Goal: Information Seeking & Learning: Learn about a topic

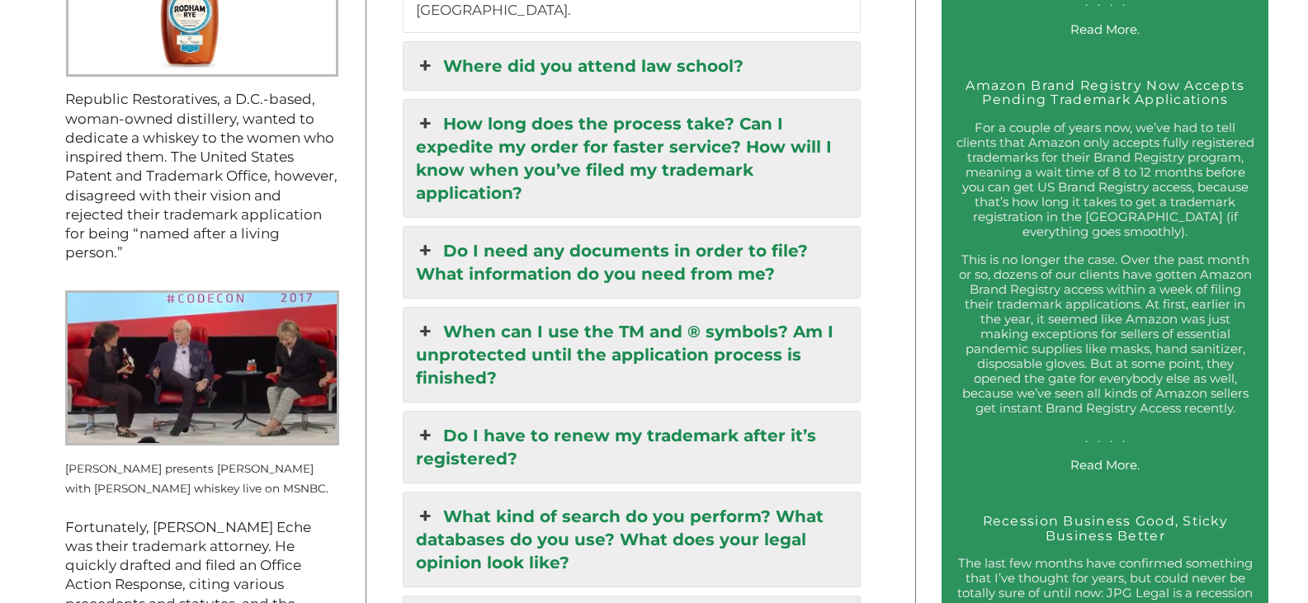
scroll to position [1968, 0]
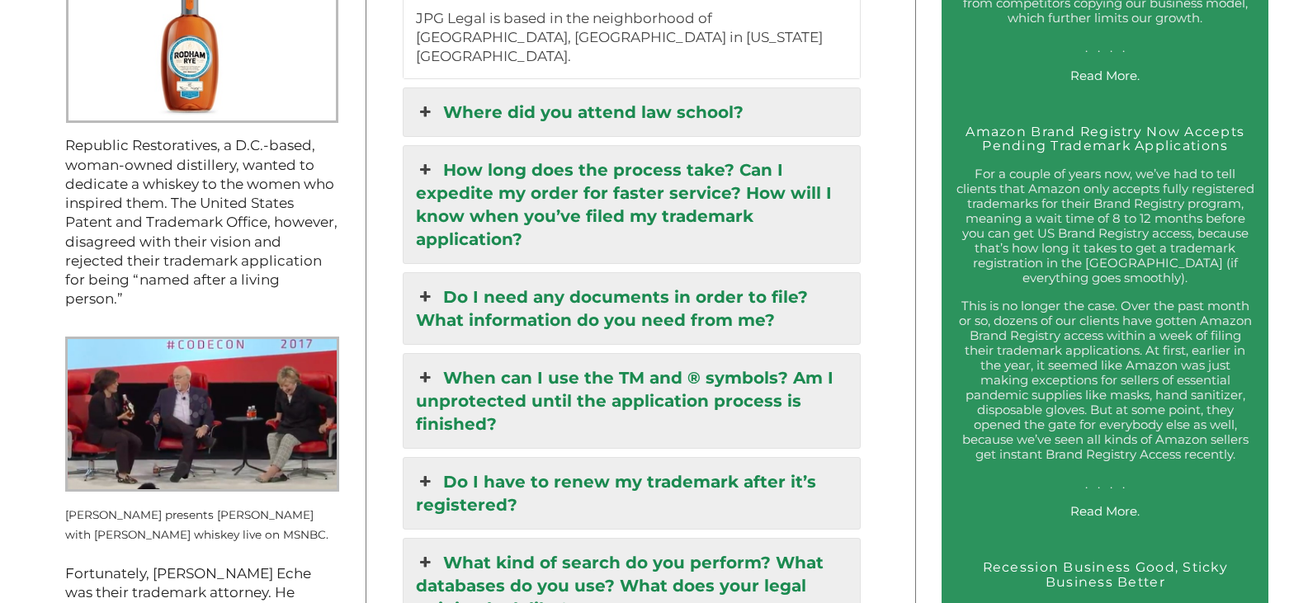
click at [677, 354] on link "When can I use the TM and ® symbols? Am I unprotected until the application pro…" at bounding box center [631, 401] width 456 height 94
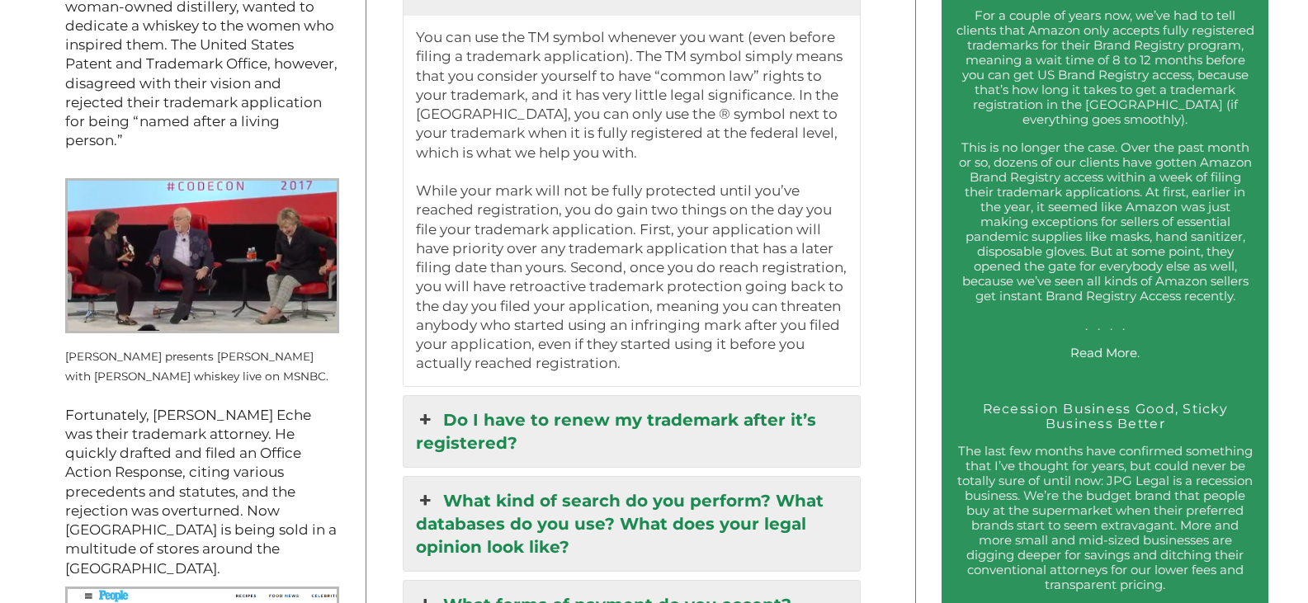
scroll to position [2215, 0]
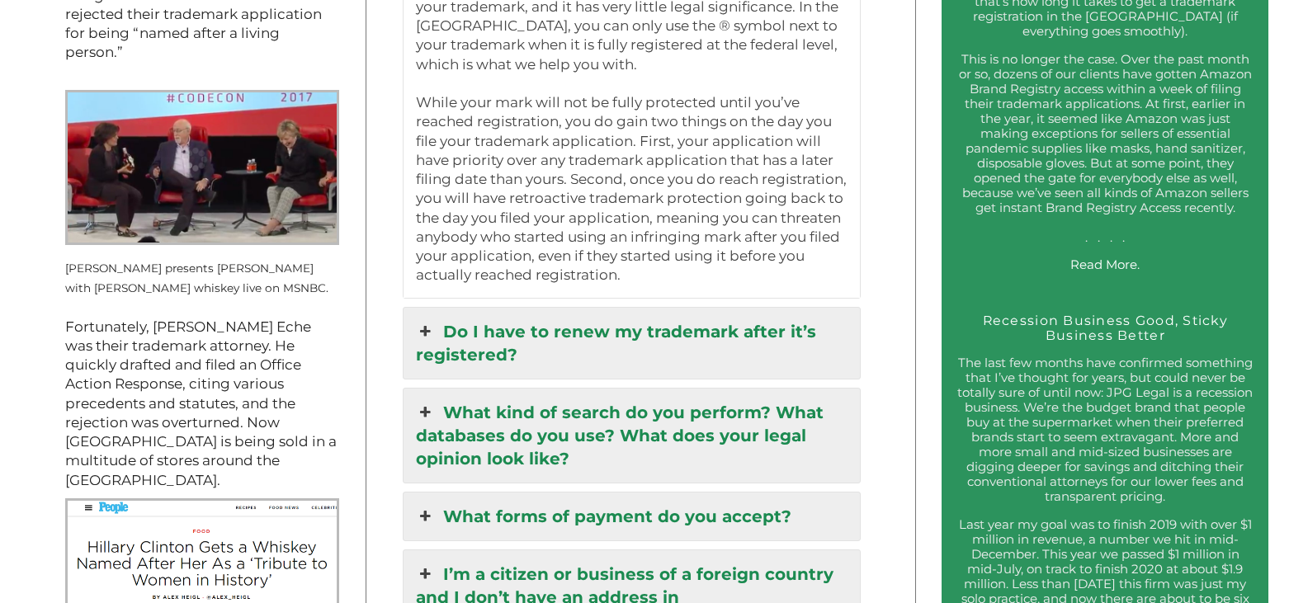
click at [726, 323] on link "Do I have to renew my trademark after it’s registered?" at bounding box center [631, 343] width 456 height 71
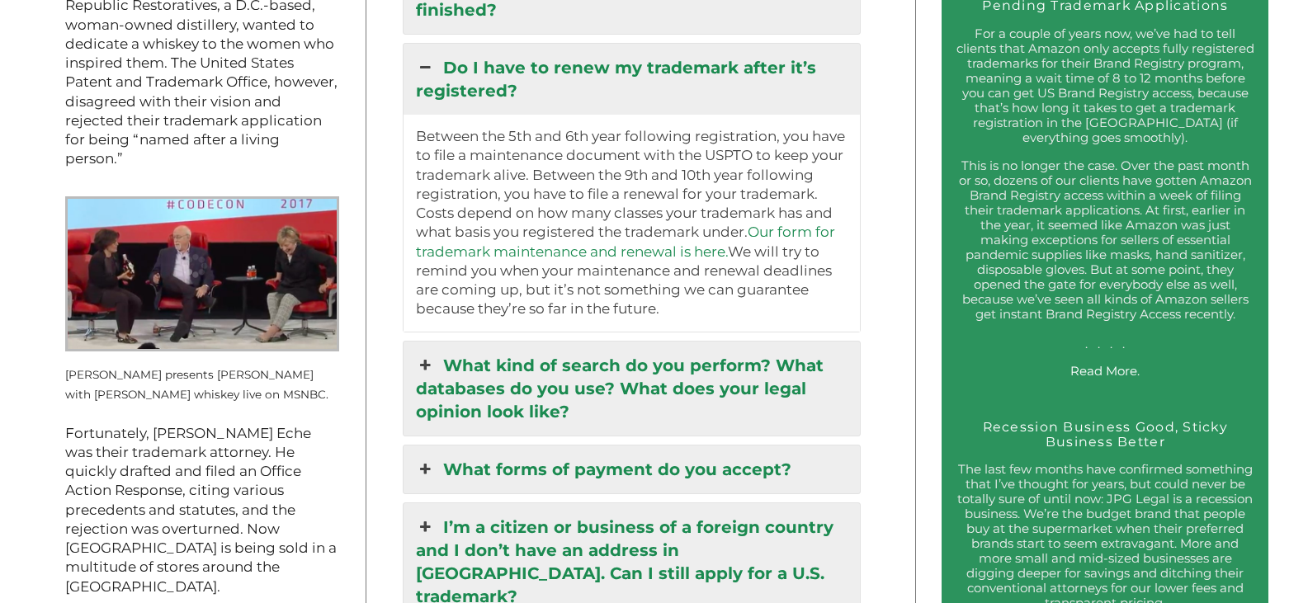
scroll to position [2132, 0]
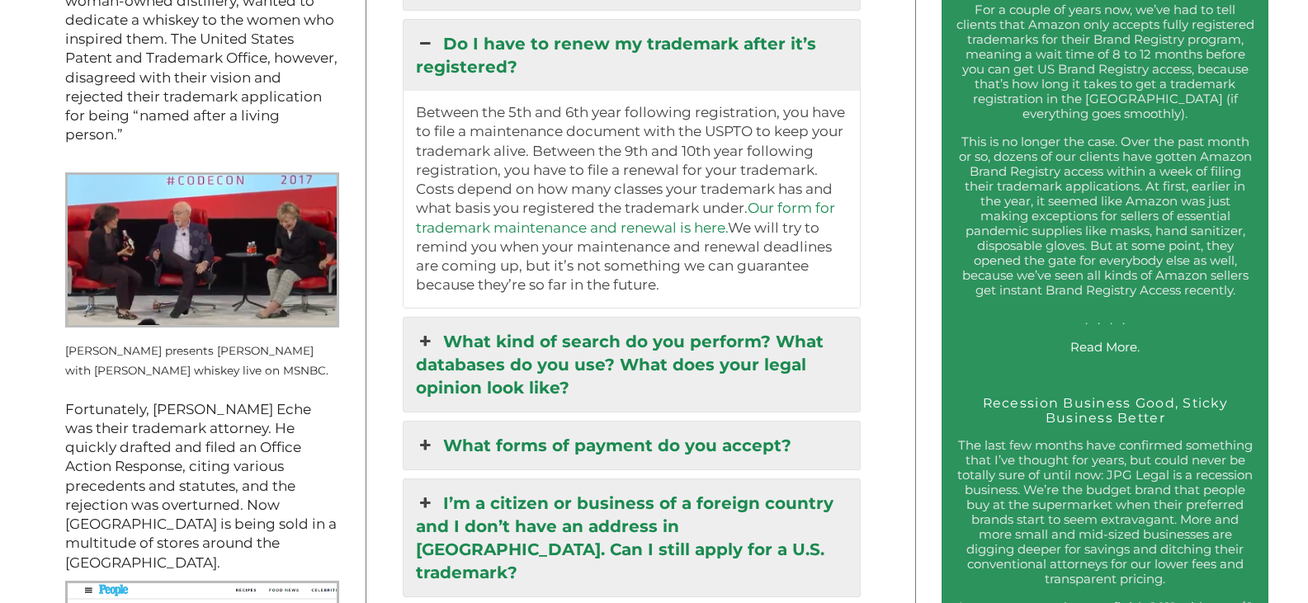
click at [739, 353] on link "What kind of search do you perform? What databases do you use? What does your l…" at bounding box center [631, 365] width 456 height 94
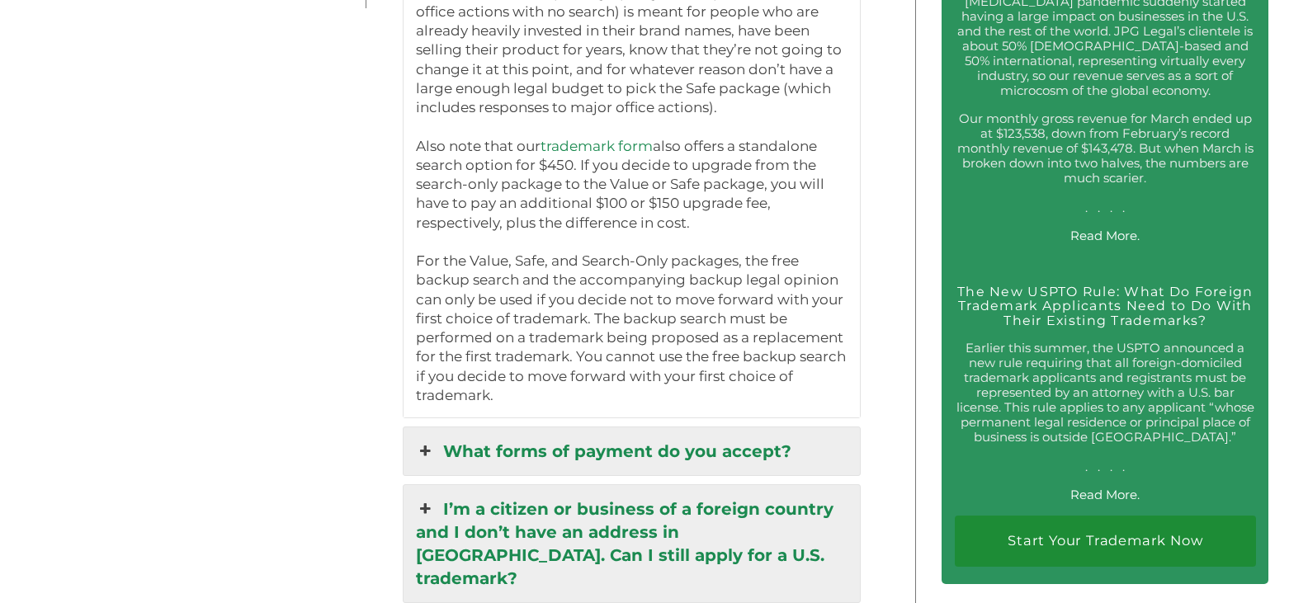
scroll to position [3122, 0]
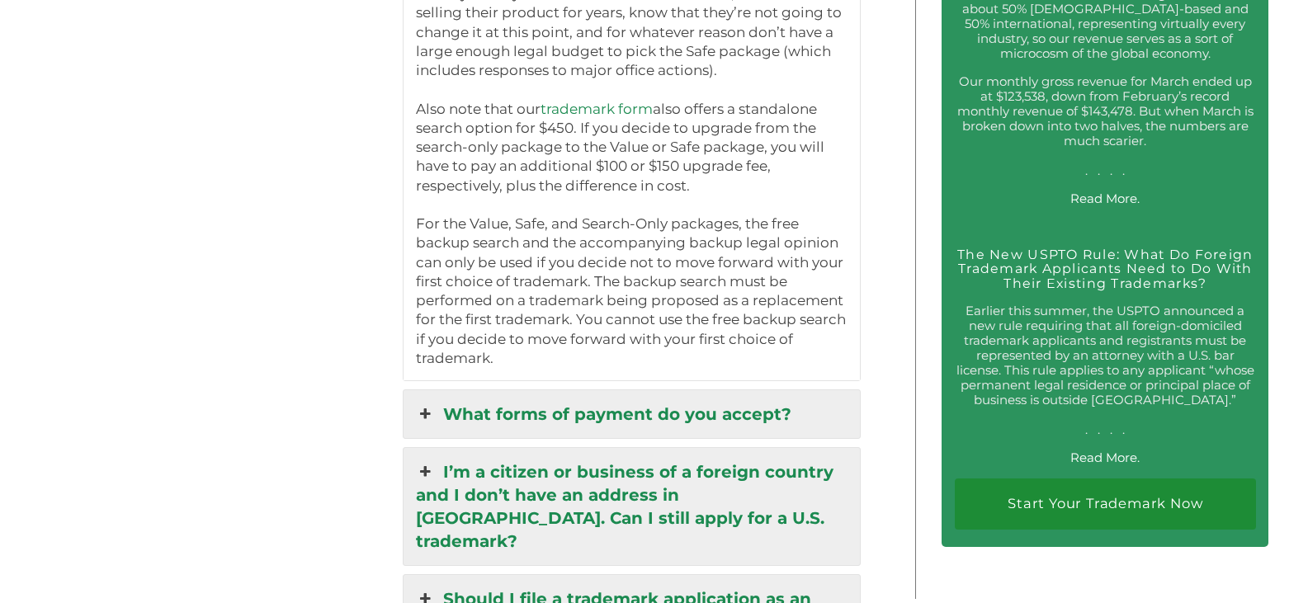
click at [730, 390] on link "What forms of payment do you accept?" at bounding box center [631, 414] width 456 height 48
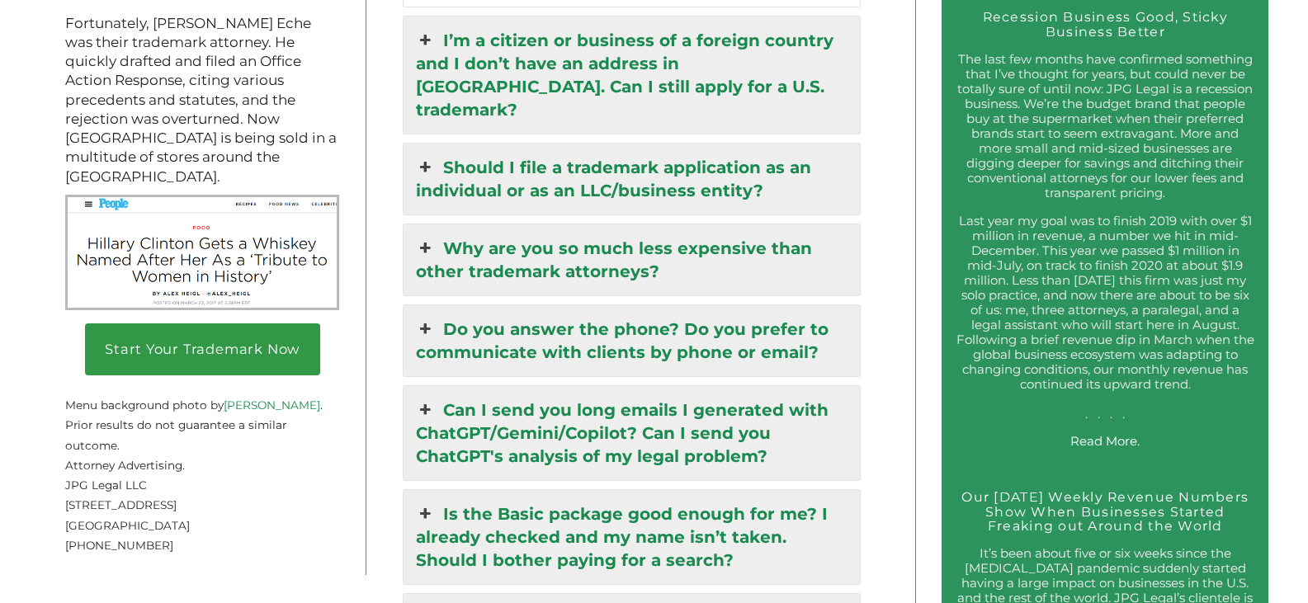
scroll to position [2296, 0]
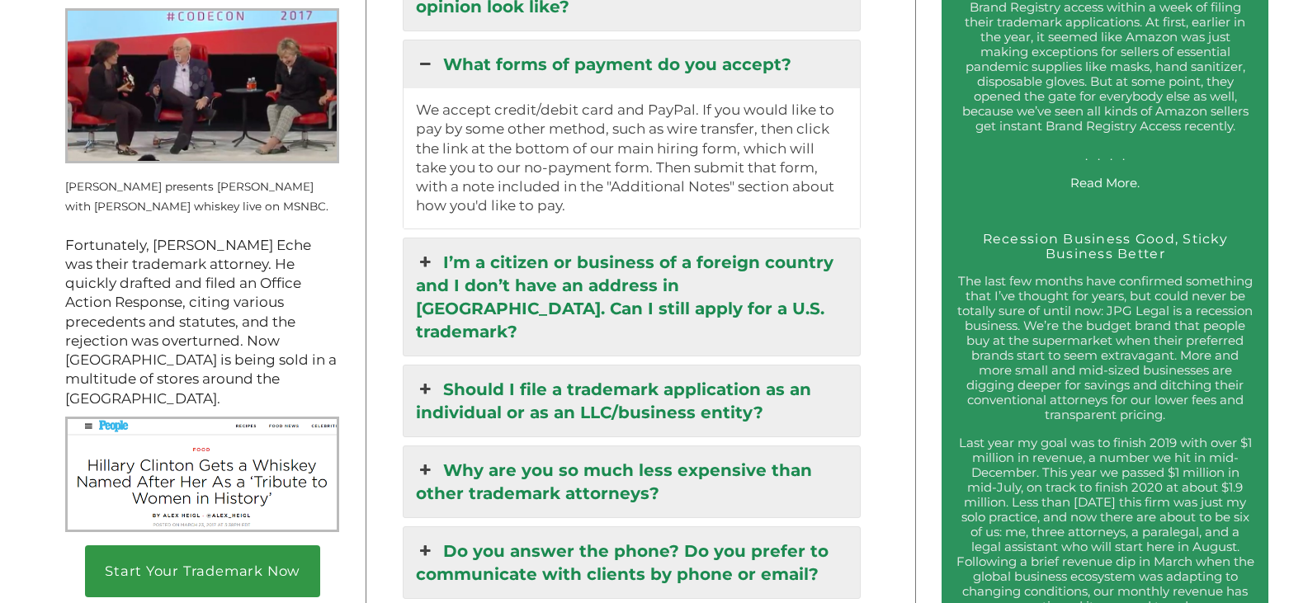
click at [711, 278] on link "I’m a citizen or business of a foreign country and I don’t have an address in […" at bounding box center [631, 296] width 456 height 117
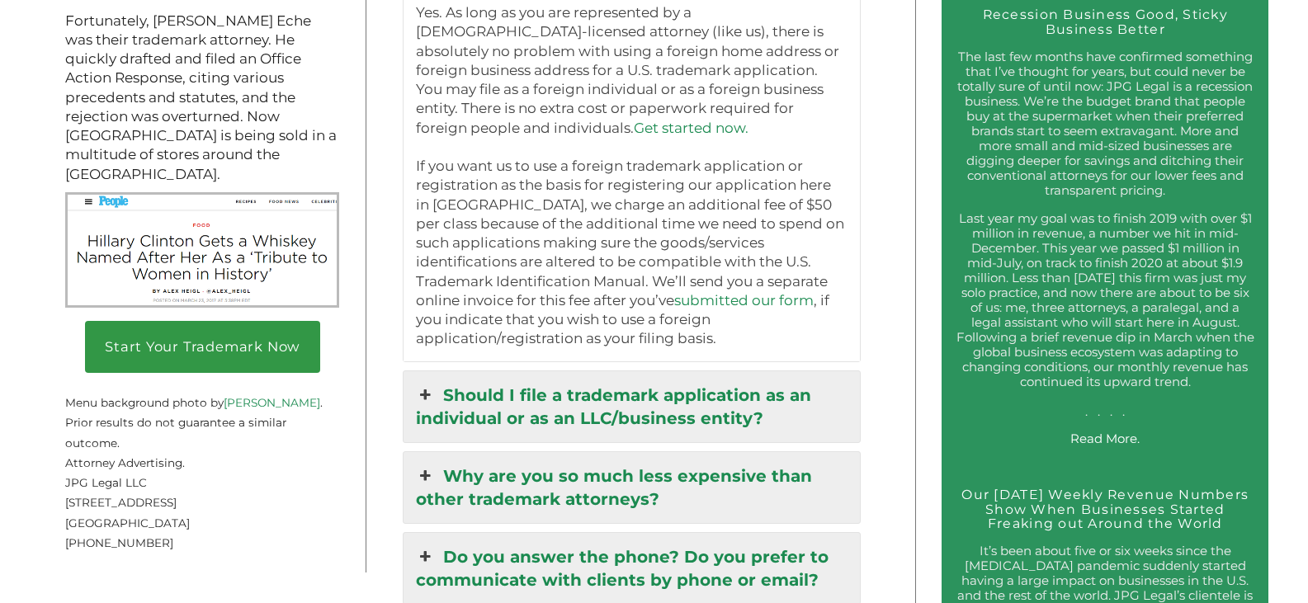
scroll to position [2544, 0]
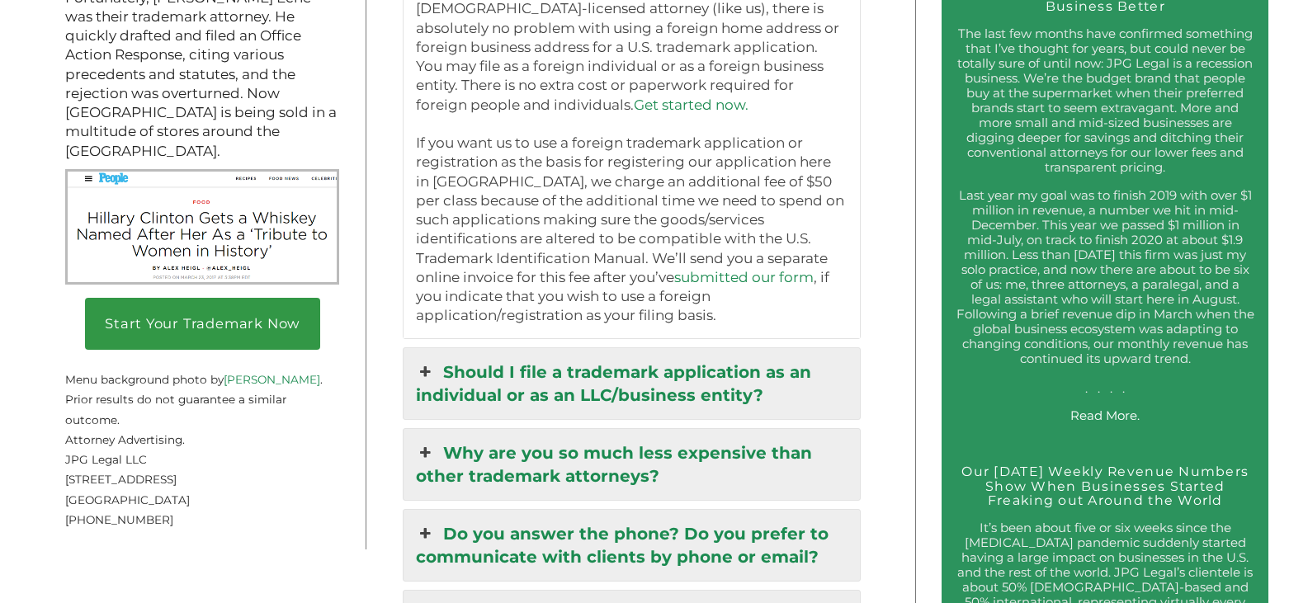
click at [734, 349] on link "Should I file a trademark application as an individual or as an LLC/business en…" at bounding box center [631, 383] width 456 height 71
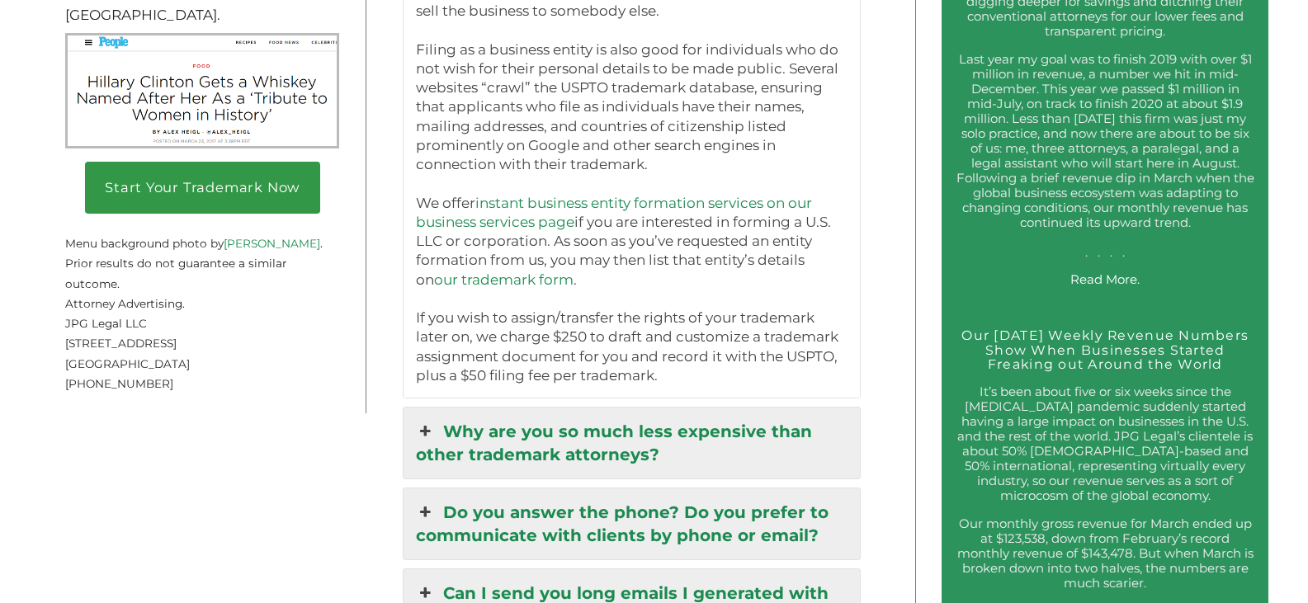
scroll to position [2709, 0]
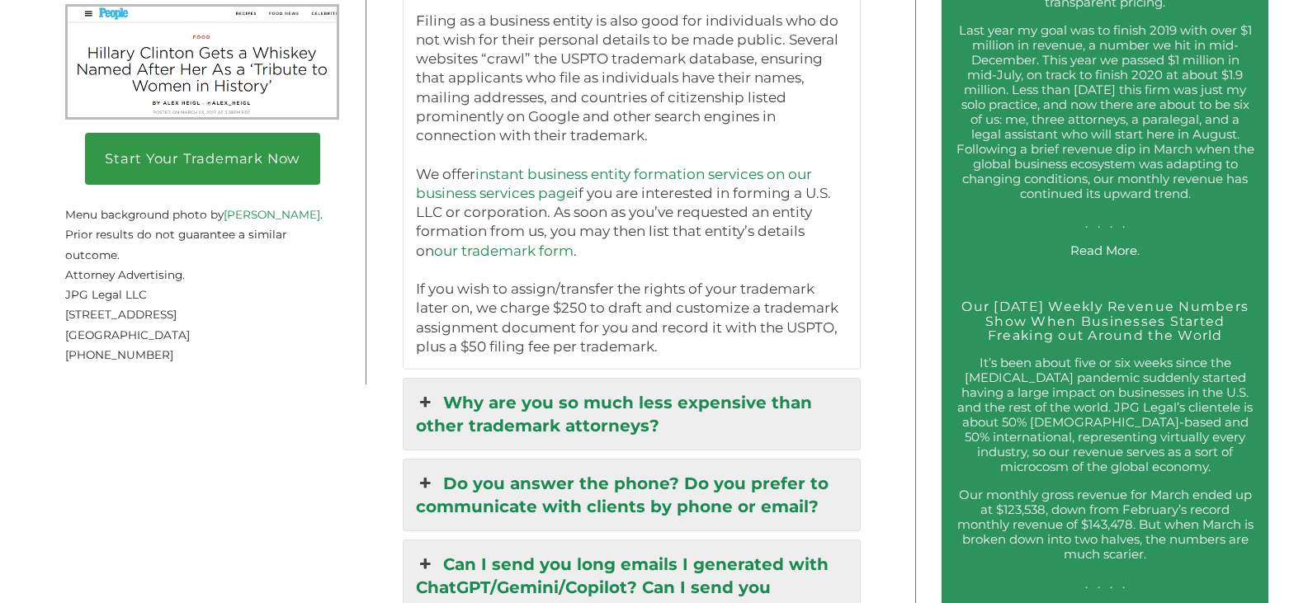
click at [700, 380] on link "Why are you so much less expensive than other trademark attorneys?" at bounding box center [631, 414] width 456 height 71
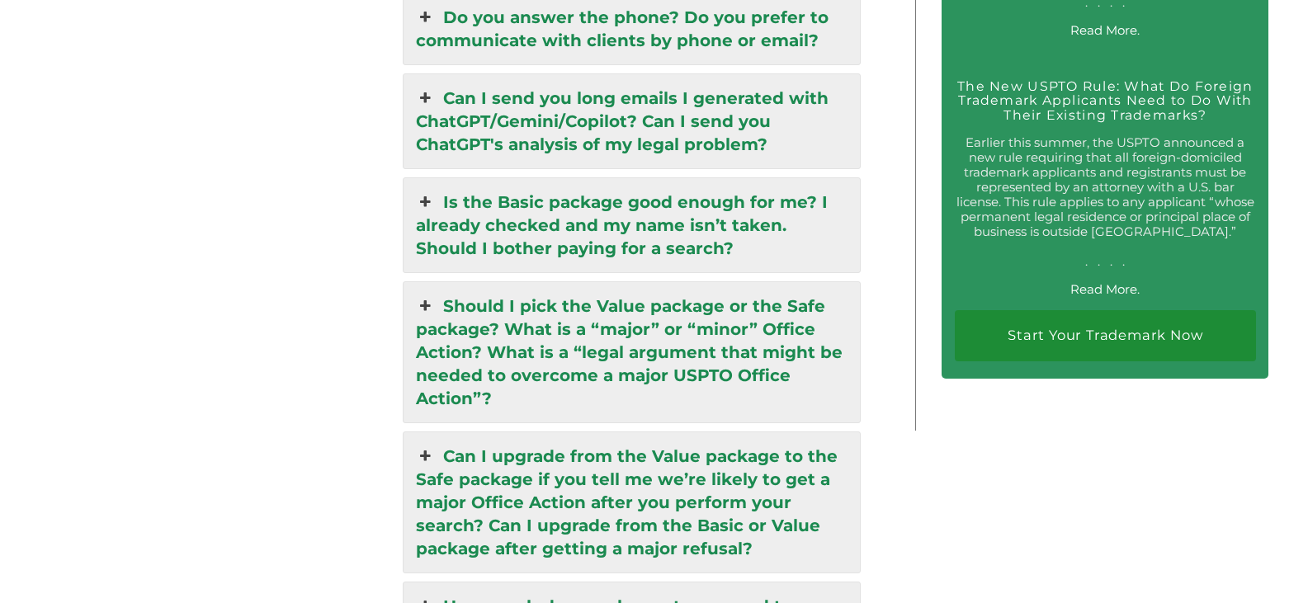
scroll to position [3121, 0]
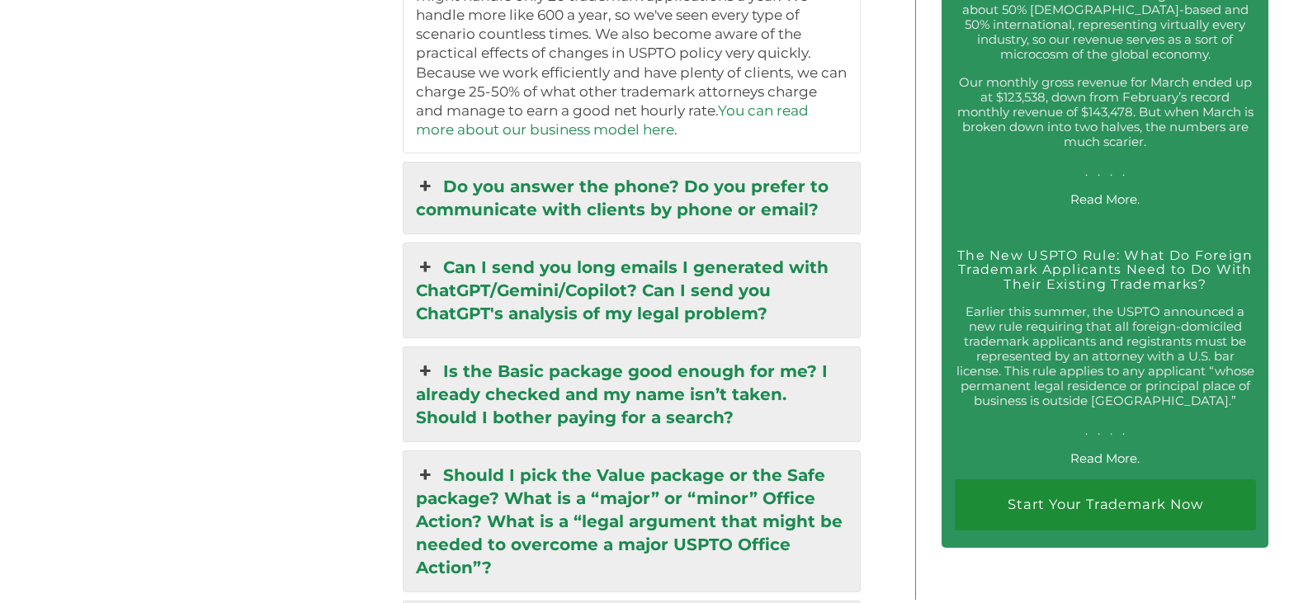
click at [664, 270] on link "Can I send you long emails I generated with ChatGPT/Gemini/Copilot? Can I send …" at bounding box center [631, 290] width 456 height 94
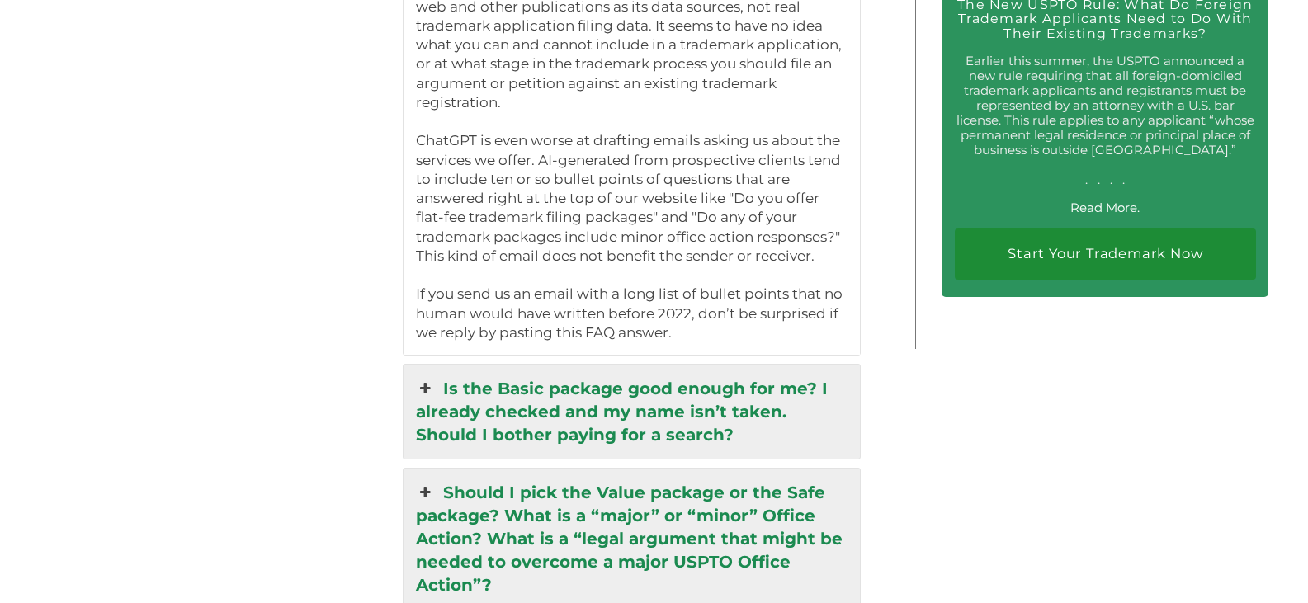
scroll to position [3452, 0]
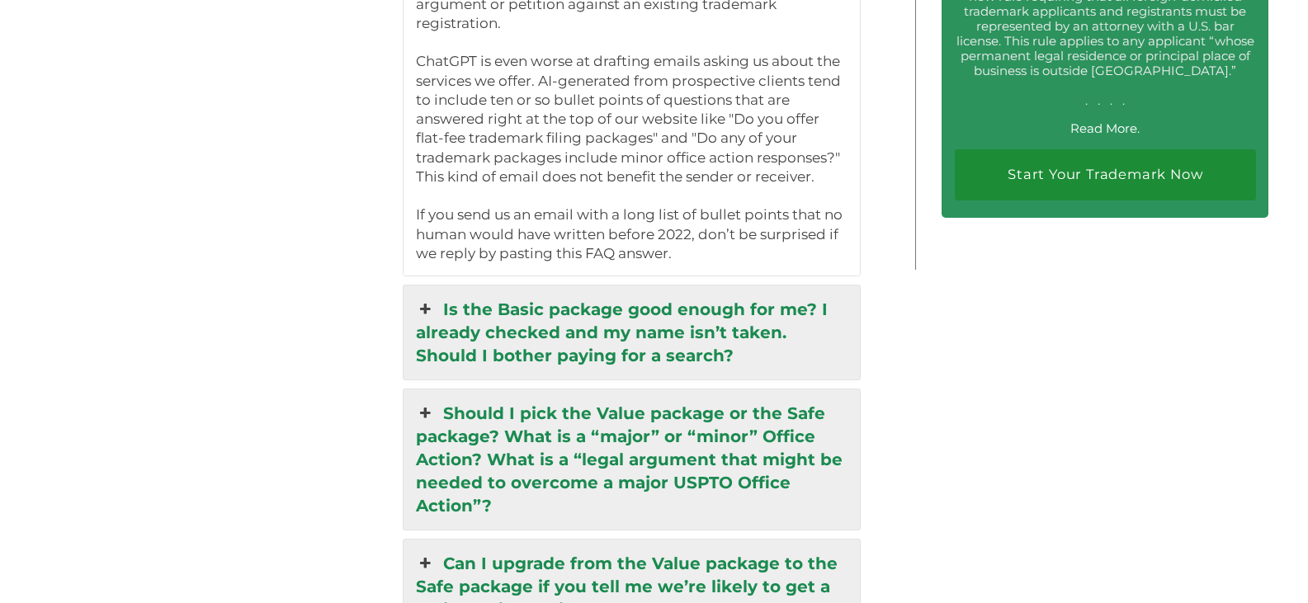
click at [661, 304] on link "Is the Basic package good enough for me? I already checked and my name isn’t ta…" at bounding box center [631, 332] width 456 height 94
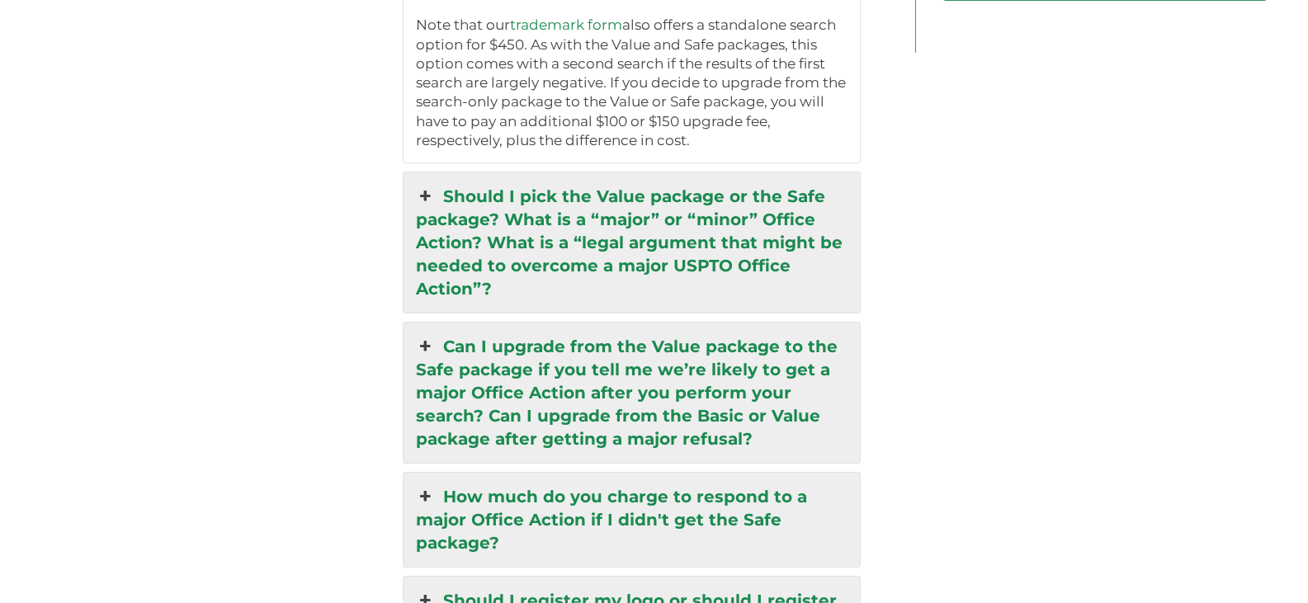
scroll to position [3699, 0]
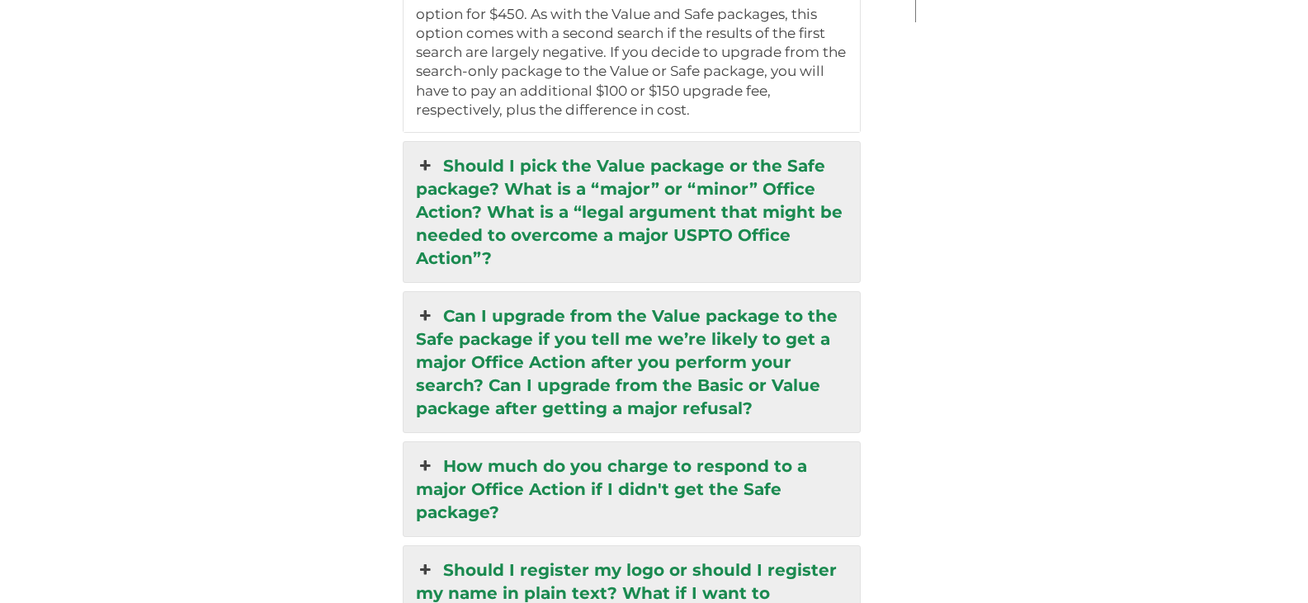
click at [625, 164] on link "Should I pick the Value package or the Safe package? What is a “major” or “mino…" at bounding box center [631, 212] width 456 height 140
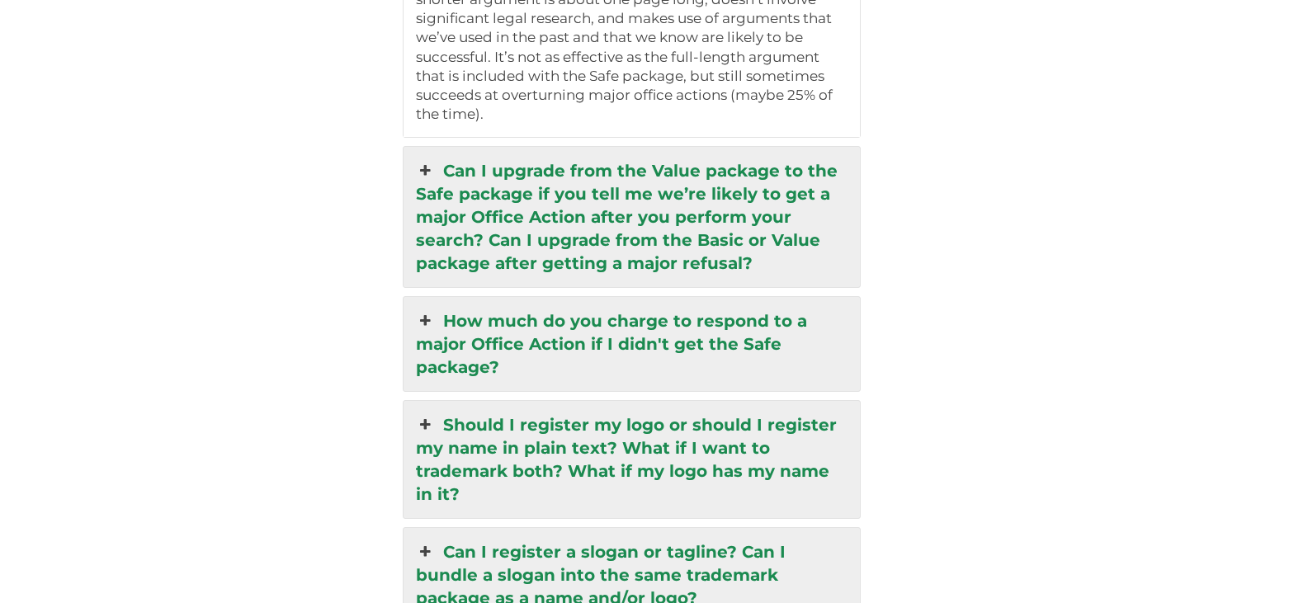
scroll to position [3947, 0]
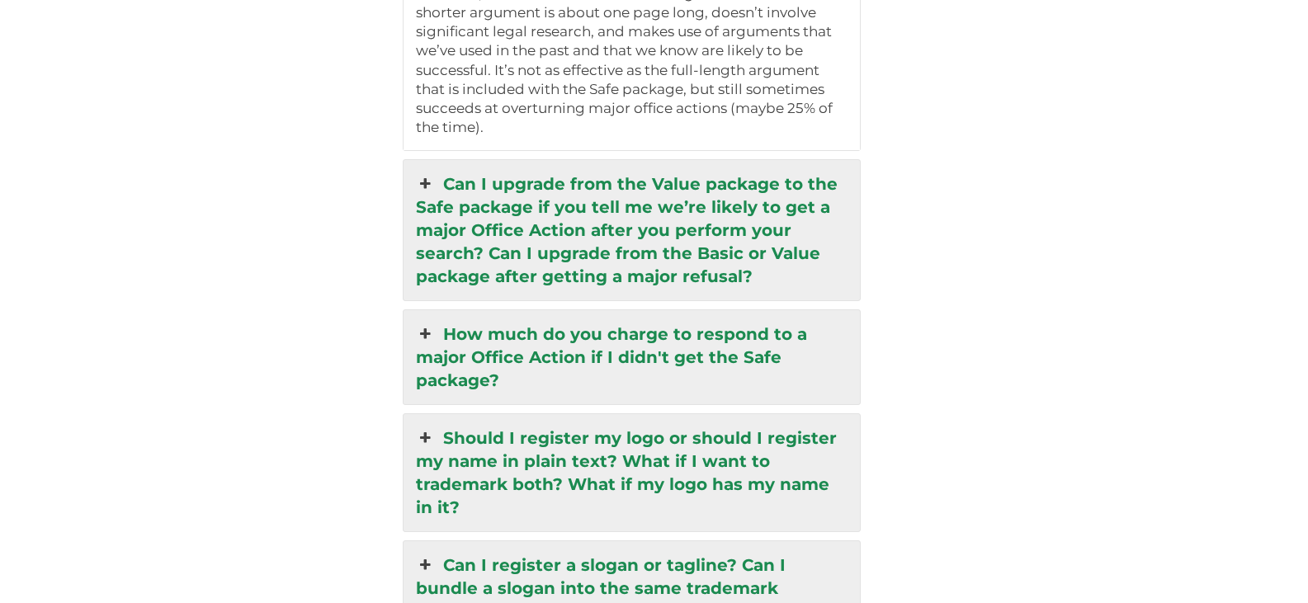
click at [727, 414] on link "Should I register my logo or should I register my name in plain text? What if I…" at bounding box center [631, 472] width 456 height 117
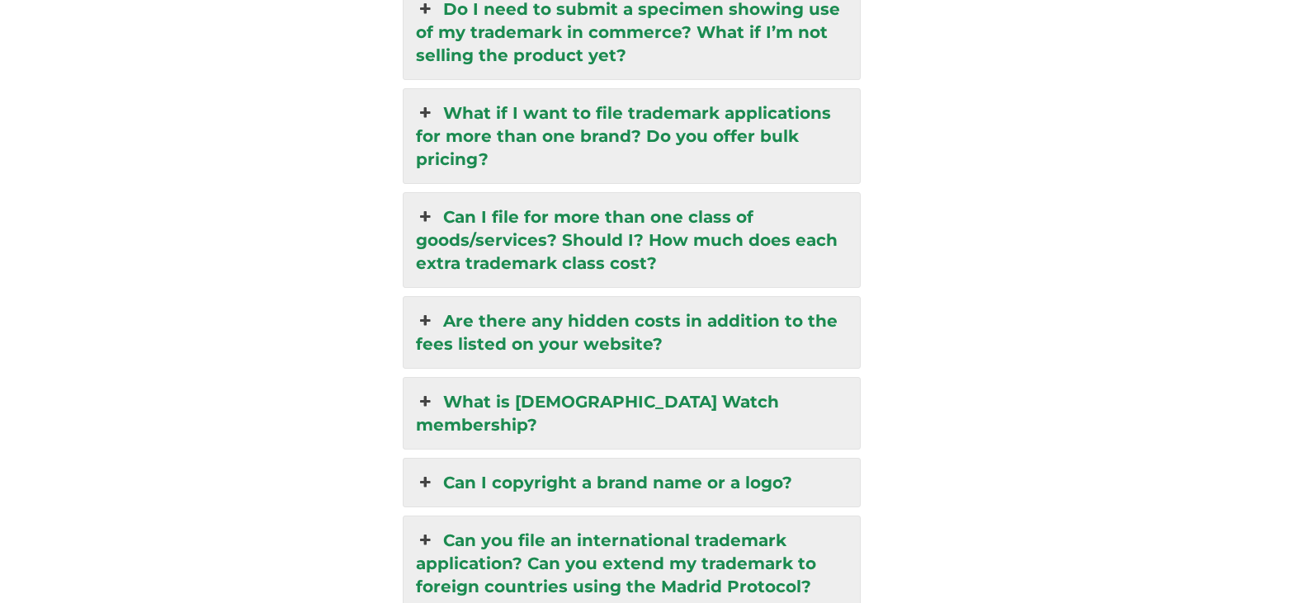
scroll to position [4607, 0]
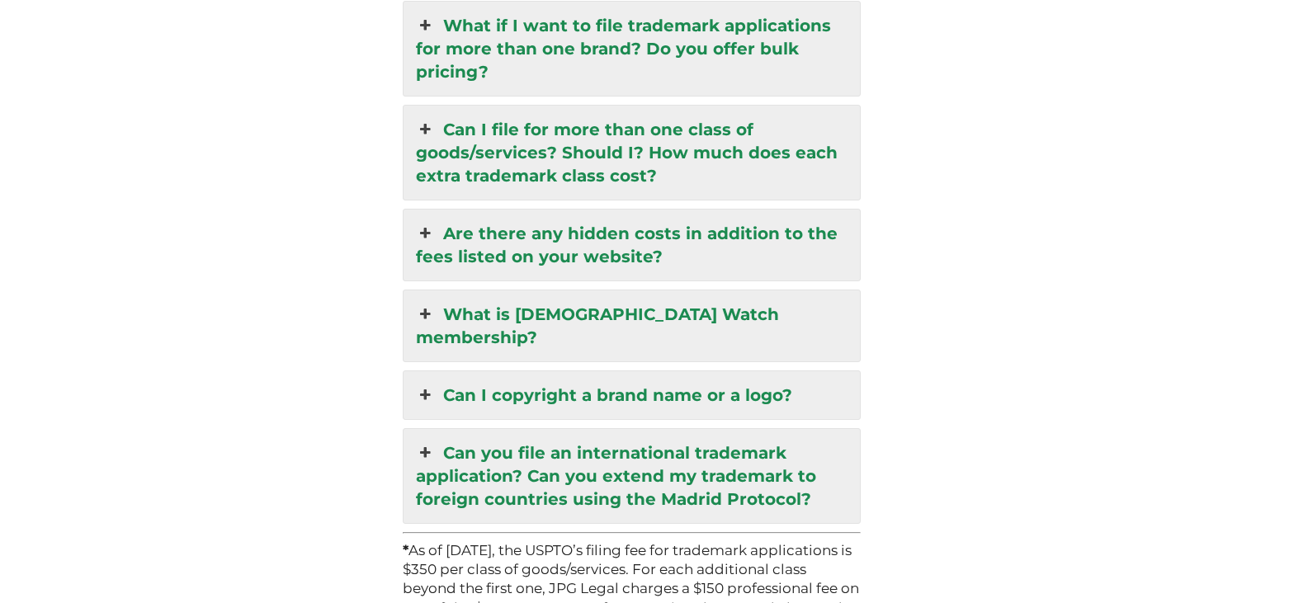
click at [515, 371] on link "Can I copyright a brand name or a logo?" at bounding box center [631, 395] width 456 height 48
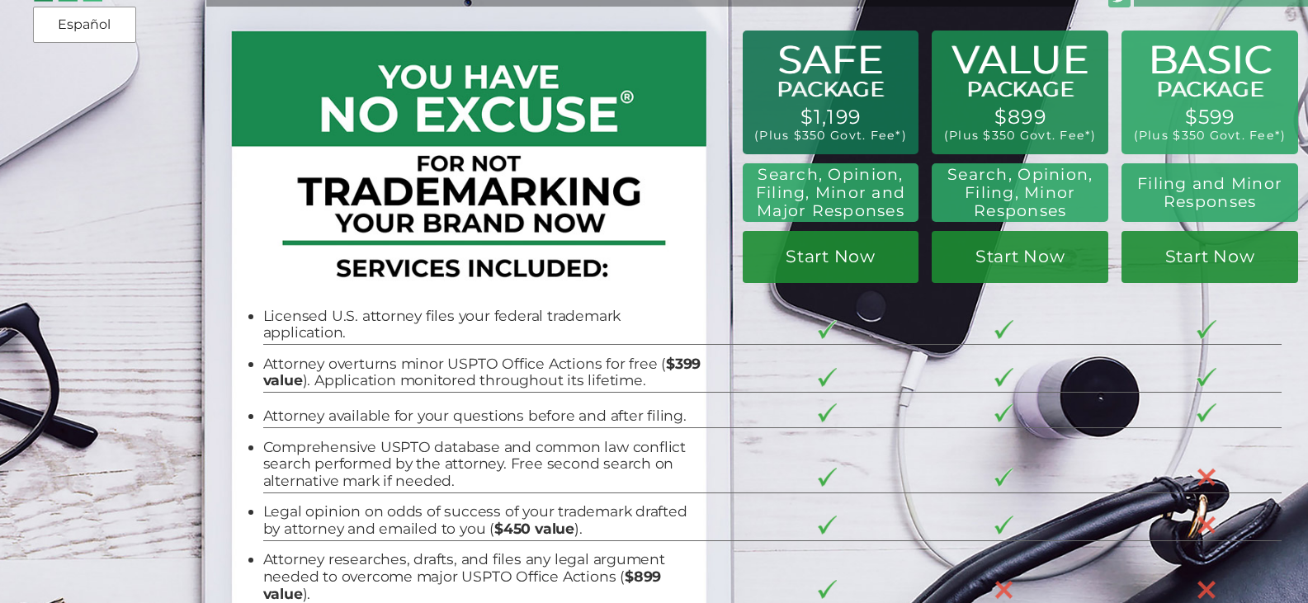
scroll to position [0, 0]
